Goal: Information Seeking & Learning: Find specific fact

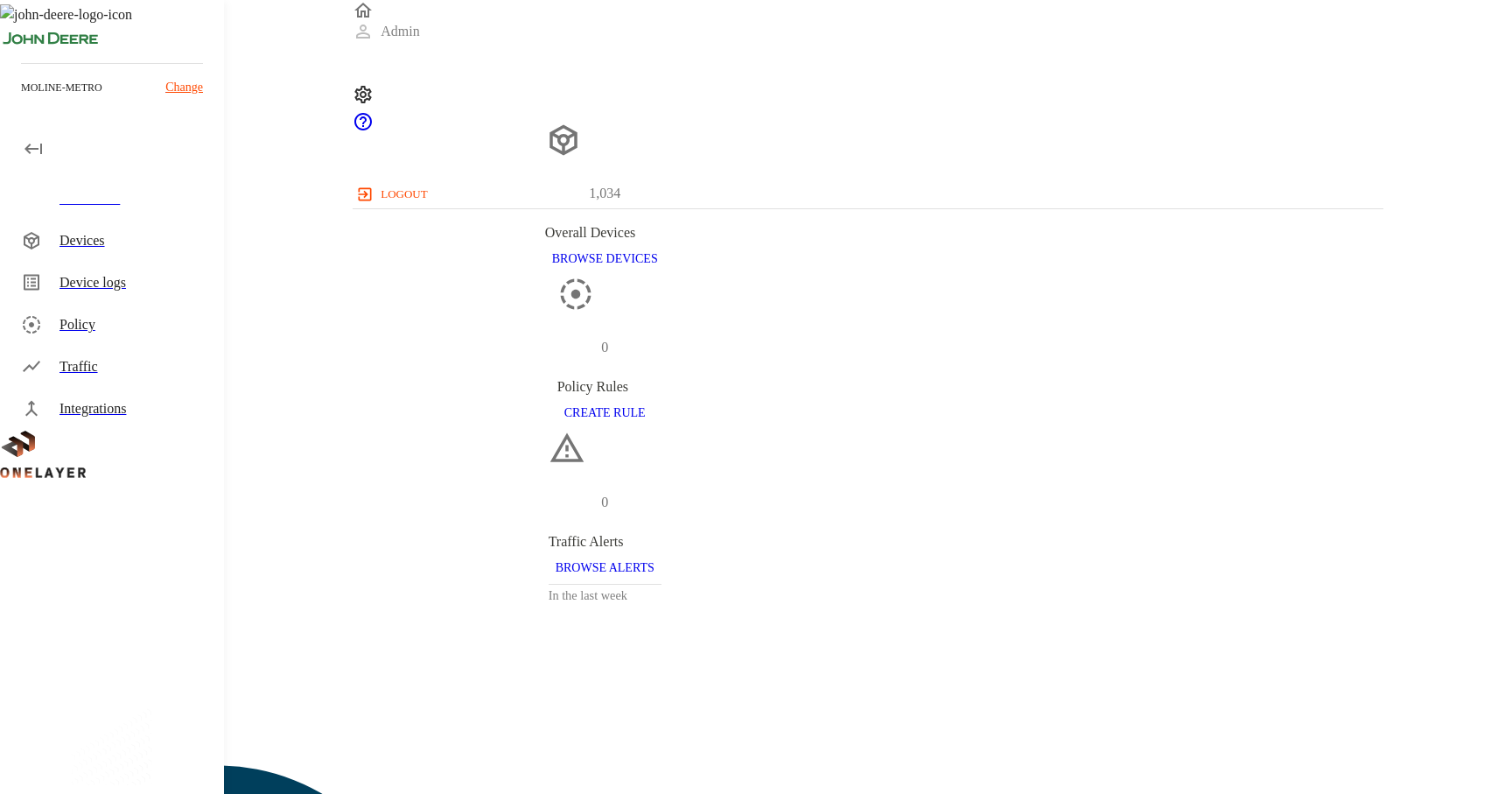
click at [139, 264] on div "Device logs" at bounding box center [115, 282] width 217 height 42
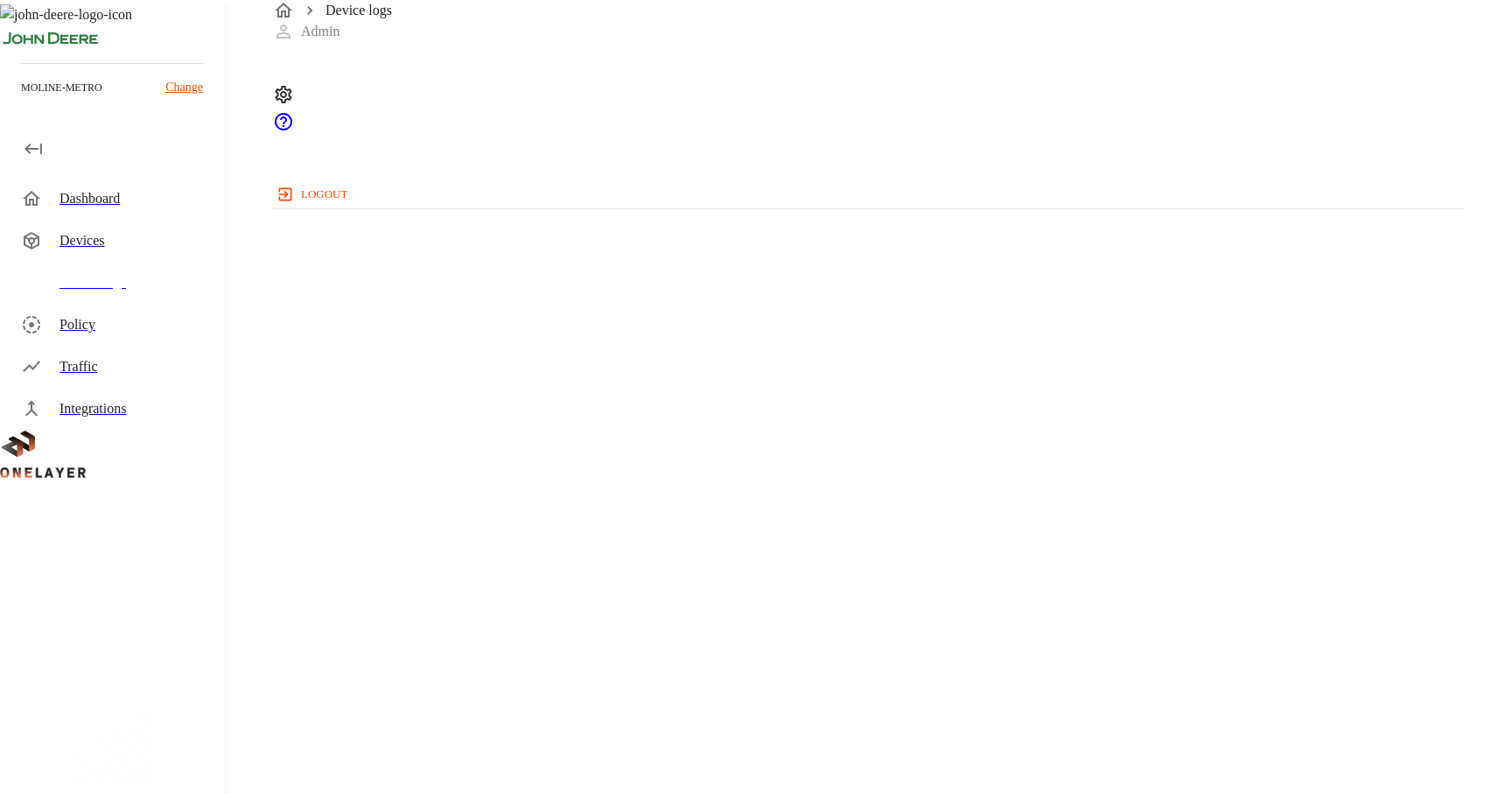
click at [147, 231] on div "Devices" at bounding box center [134, 241] width 150 height 21
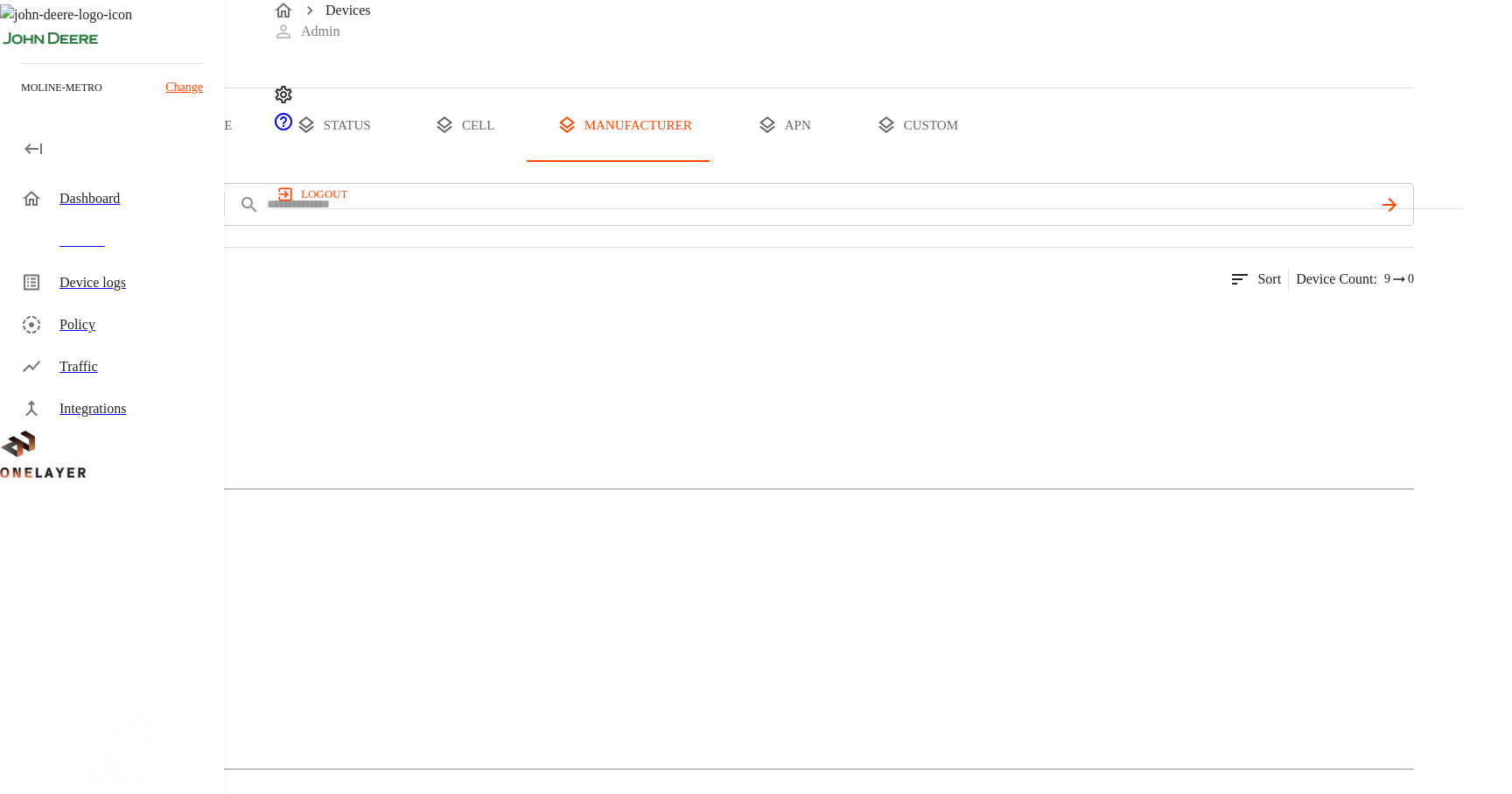
click at [268, 162] on button "type" at bounding box center [202, 124] width 131 height 74
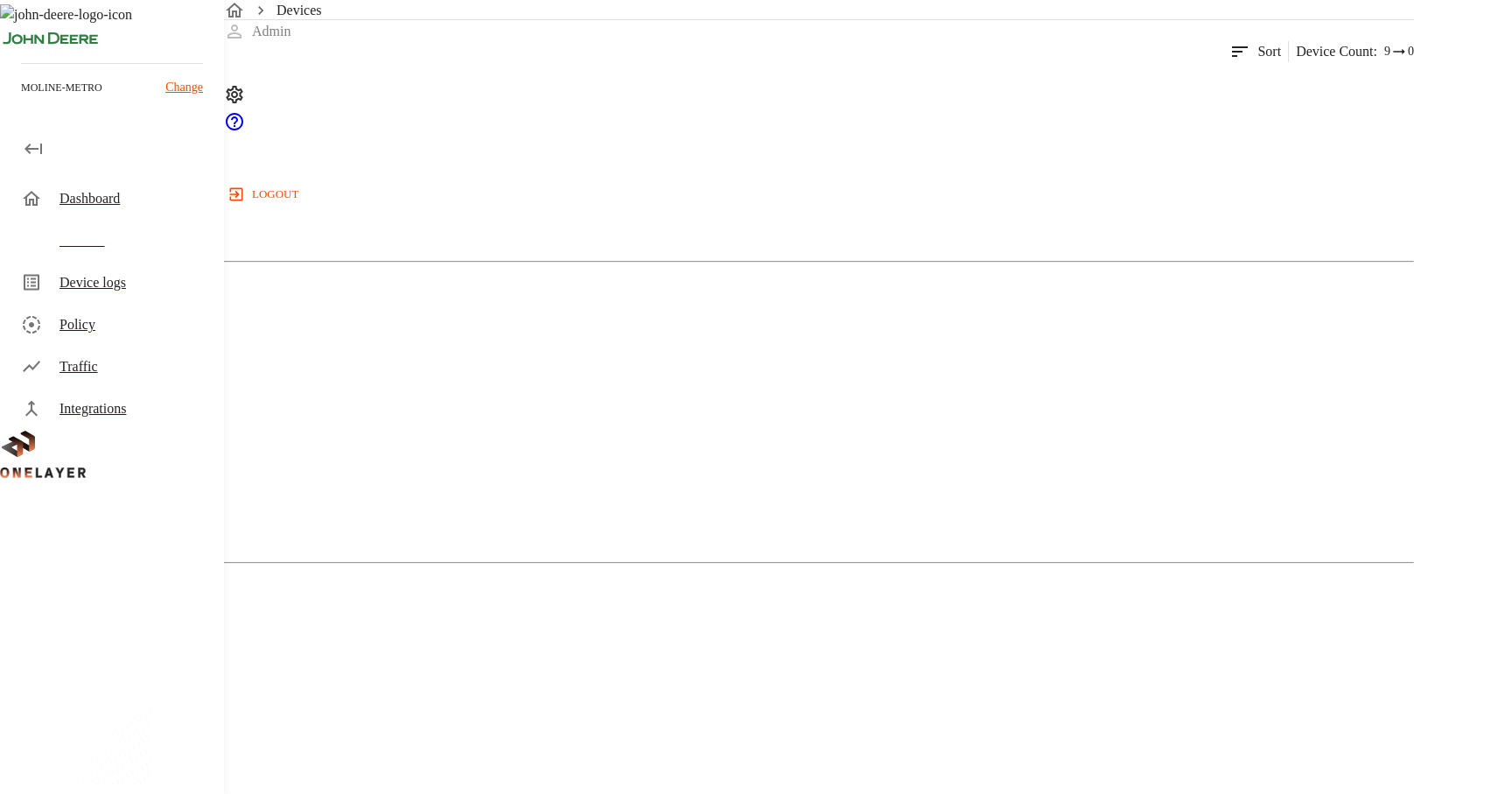
scroll to position [249, 0]
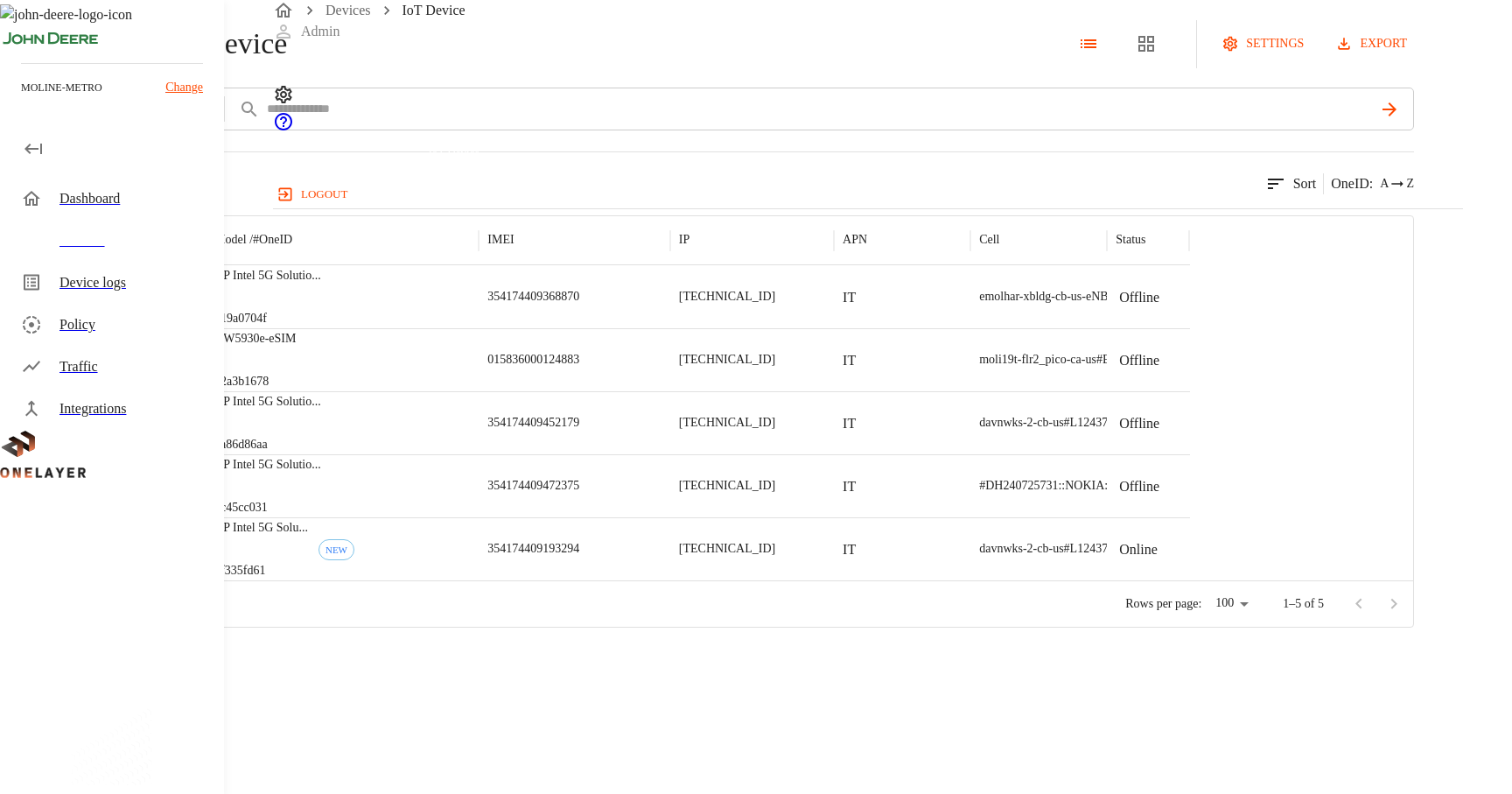
click at [287, 62] on span "IoT Device" at bounding box center [220, 44] width 134 height 36
click at [470, 377] on div "HP Intel 5G Solution 5000 (FM350-GL)" at bounding box center [537, 390] width 199 height 36
click at [478, 328] on div "HP Intel 5G Solutio ... #19a0704f" at bounding box center [341, 297] width 273 height 63
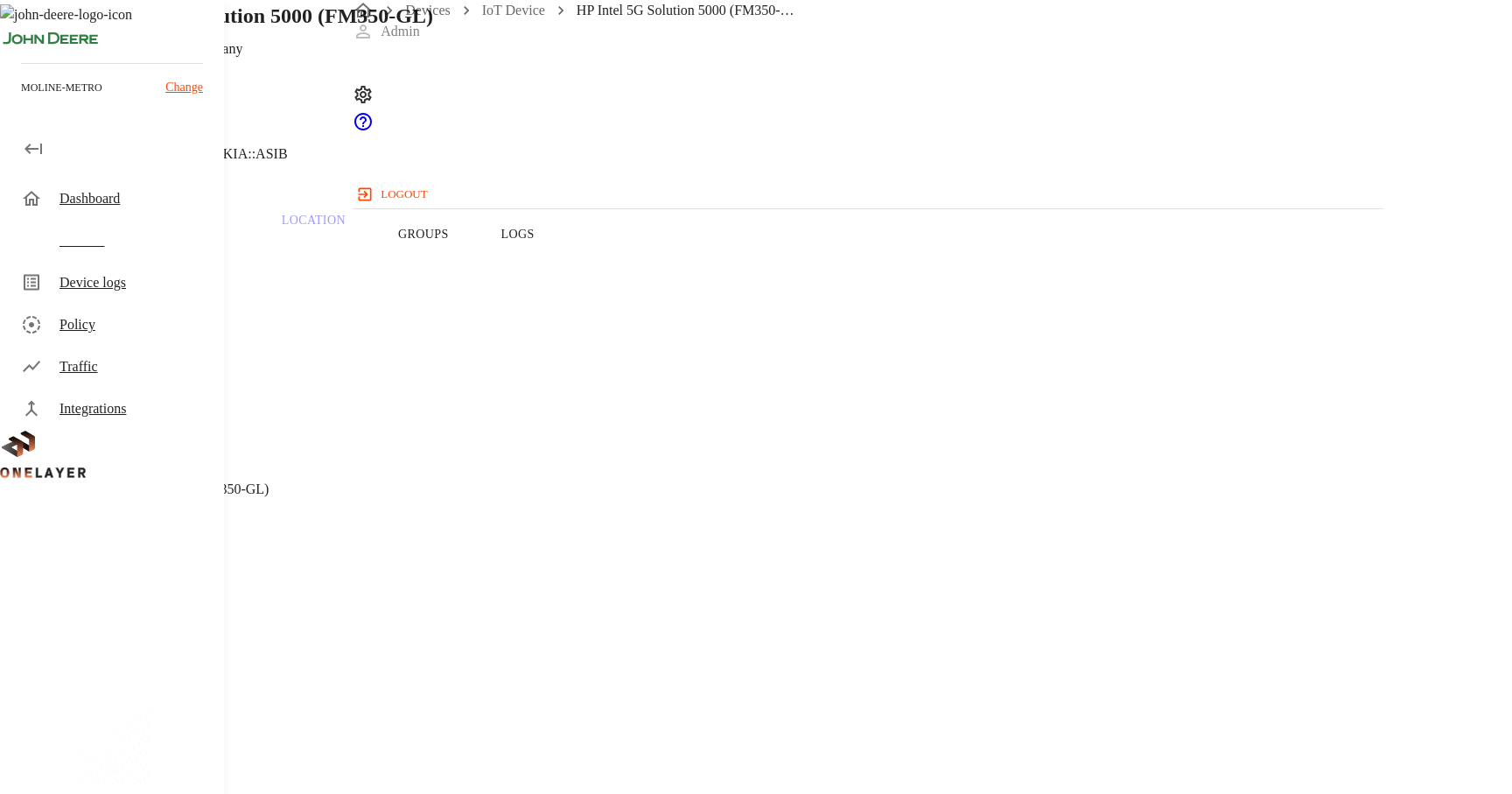
click at [147, 689] on span "354174409368870" at bounding box center [95, 696] width 105 height 15
copy span "354174409368870"
drag, startPoint x: 1047, startPoint y: 144, endPoint x: 484, endPoint y: 143, distance: 563.0
click at [483, 143] on div "HP Intel 5G Solution 5000 (FM350-GL) [TECHNICAL_ID] #19a0704f Cell #DH240725609…" at bounding box center [604, 89] width 1209 height 179
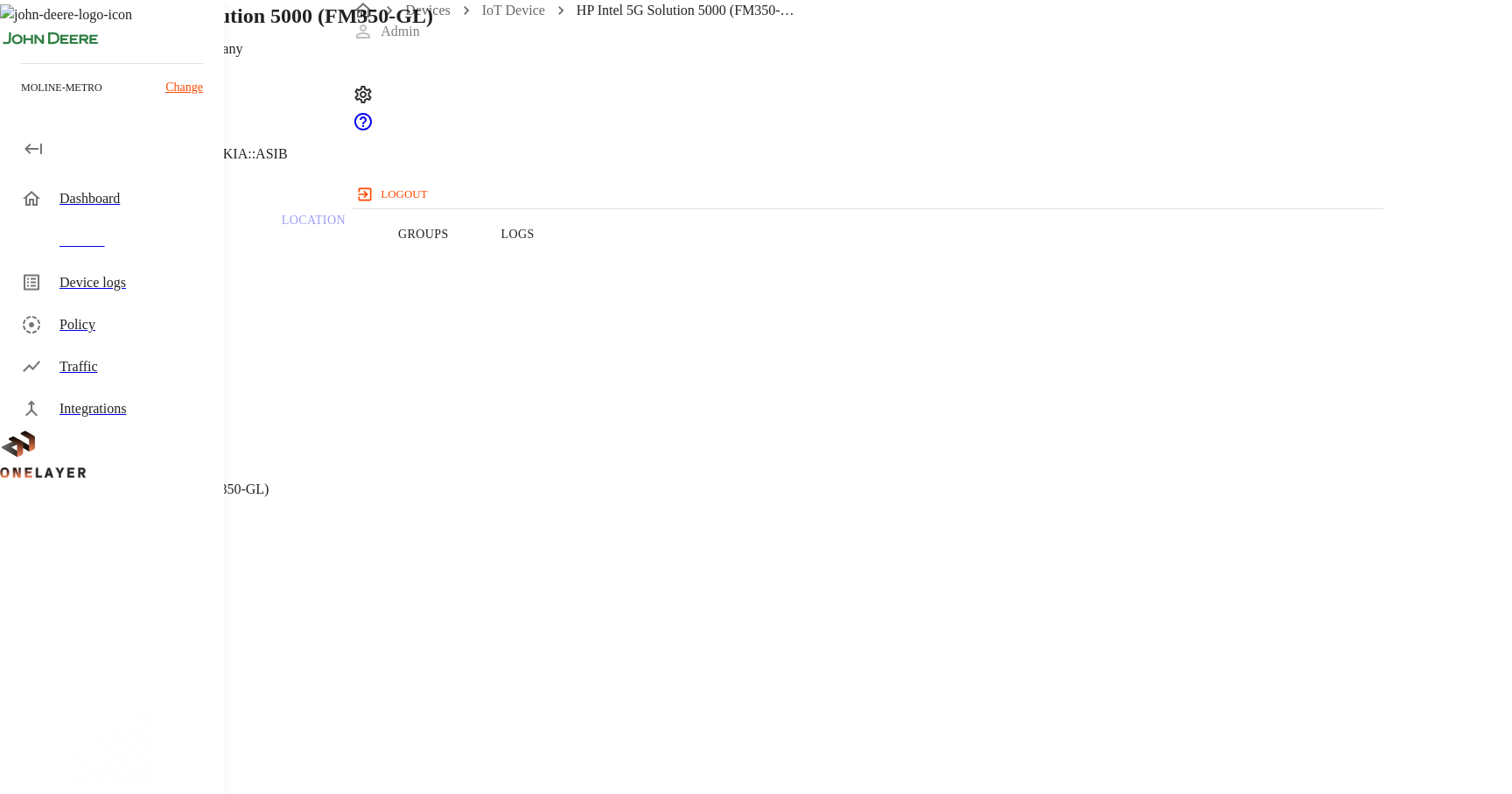
drag, startPoint x: 554, startPoint y: 513, endPoint x: 612, endPoint y: 513, distance: 58.0
click at [612, 651] on section "IMEI: [TECHNICAL_ID]" at bounding box center [604, 679] width 1125 height 56
copy span "35417440"
drag, startPoint x: 476, startPoint y: 144, endPoint x: 1061, endPoint y: 137, distance: 585.0
click at [1061, 137] on div "HP Intel 5G Solution 5000 (FM350-GL) [TECHNICAL_ID] #19a0704f Cell #DH240725609…" at bounding box center [604, 89] width 1209 height 179
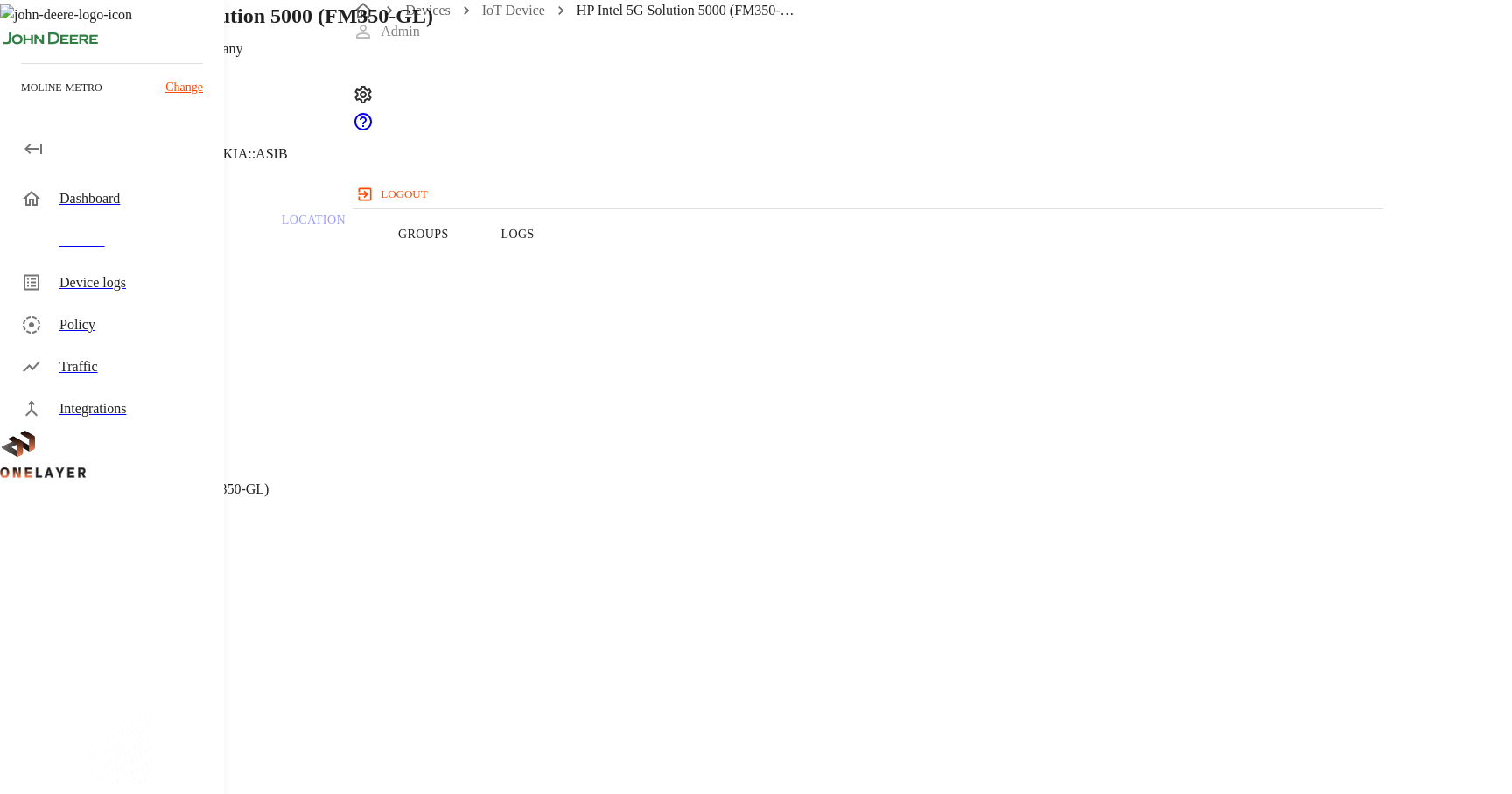
drag, startPoint x: 551, startPoint y: 412, endPoint x: 678, endPoint y: 408, distance: 127.1
click at [678, 444] on section "Model: HP Intel 5G Solution 5000 (FM350-GL)" at bounding box center [604, 472] width 1125 height 56
drag, startPoint x: 552, startPoint y: 337, endPoint x: 654, endPoint y: 338, distance: 102.0
click at [654, 338] on section "Device Type: IoT Device" at bounding box center [604, 331] width 1125 height 56
